Goal: Information Seeking & Learning: Learn about a topic

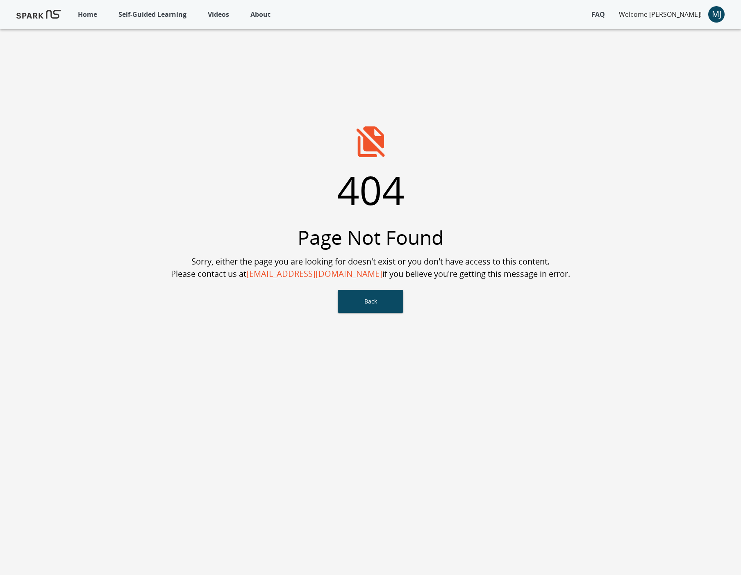
click at [138, 17] on p "Self-Guided Learning" at bounding box center [152, 14] width 68 height 10
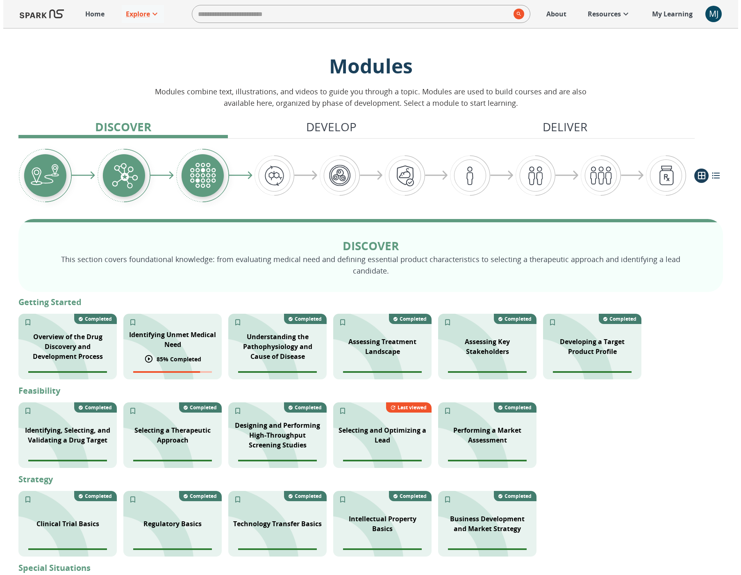
scroll to position [95, 0]
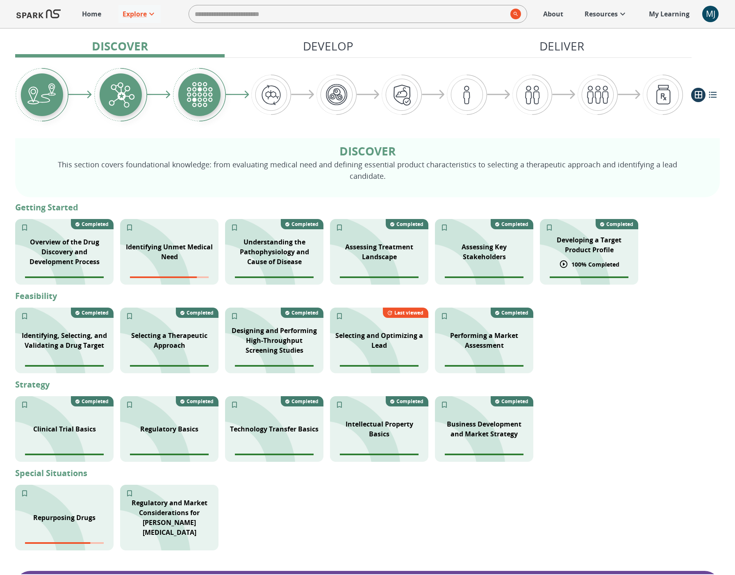
click at [590, 235] on p "Developing a Target Product Profile" at bounding box center [589, 245] width 89 height 20
